Goal: Task Accomplishment & Management: Use online tool/utility

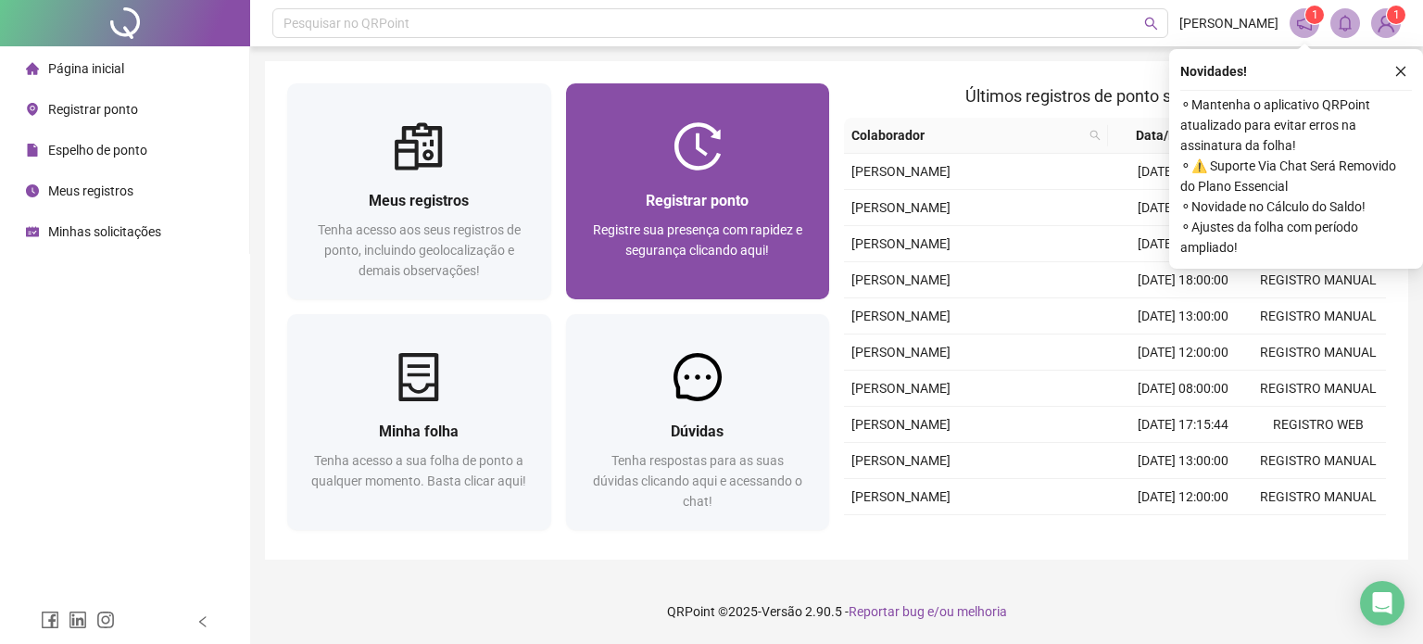
click at [710, 213] on div "Registrar ponto Registre sua presença com rapidez e segurança clicando aqui!" at bounding box center [698, 235] width 220 height 92
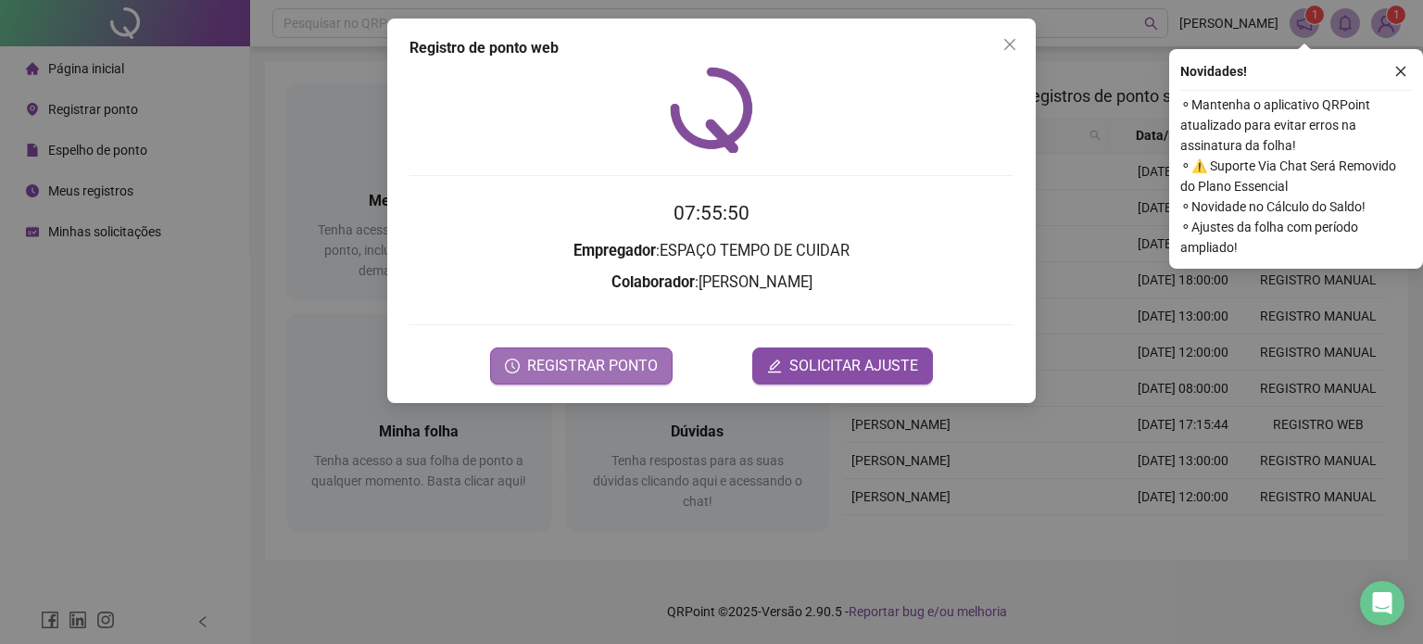
click at [623, 362] on span "REGISTRAR PONTO" at bounding box center [592, 366] width 131 height 22
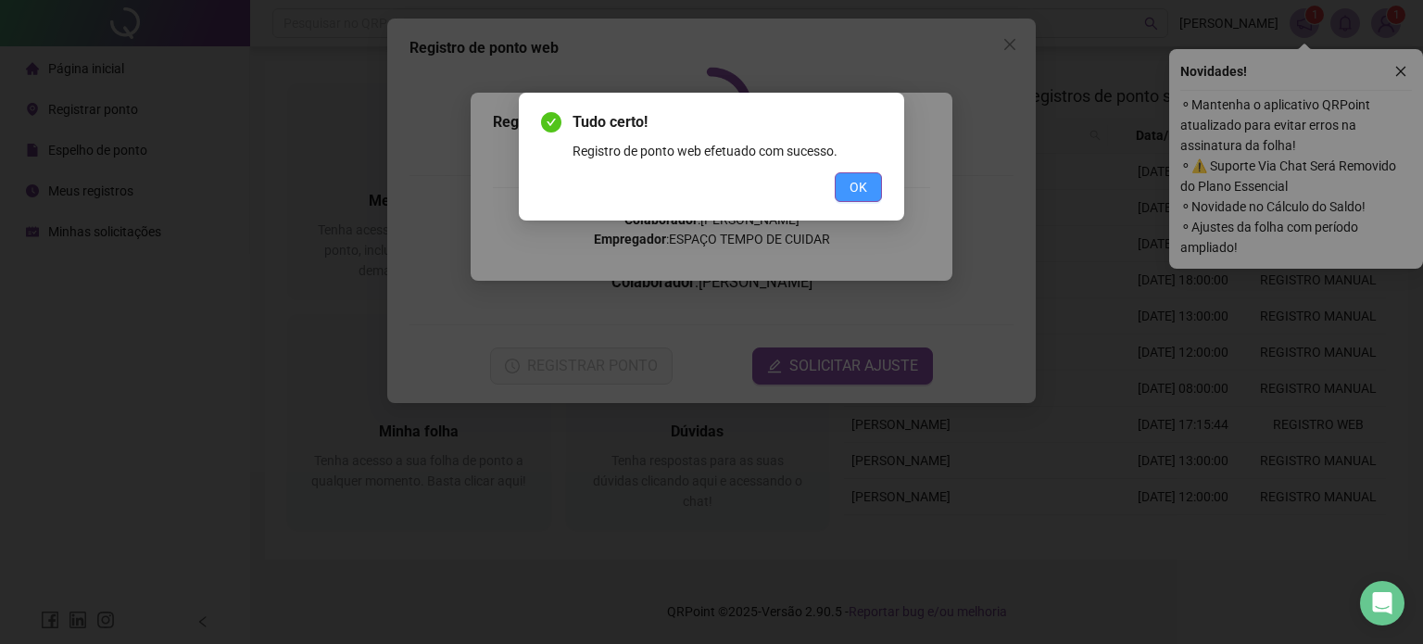
click at [858, 177] on span "OK" at bounding box center [859, 187] width 18 height 20
